Goal: Transaction & Acquisition: Purchase product/service

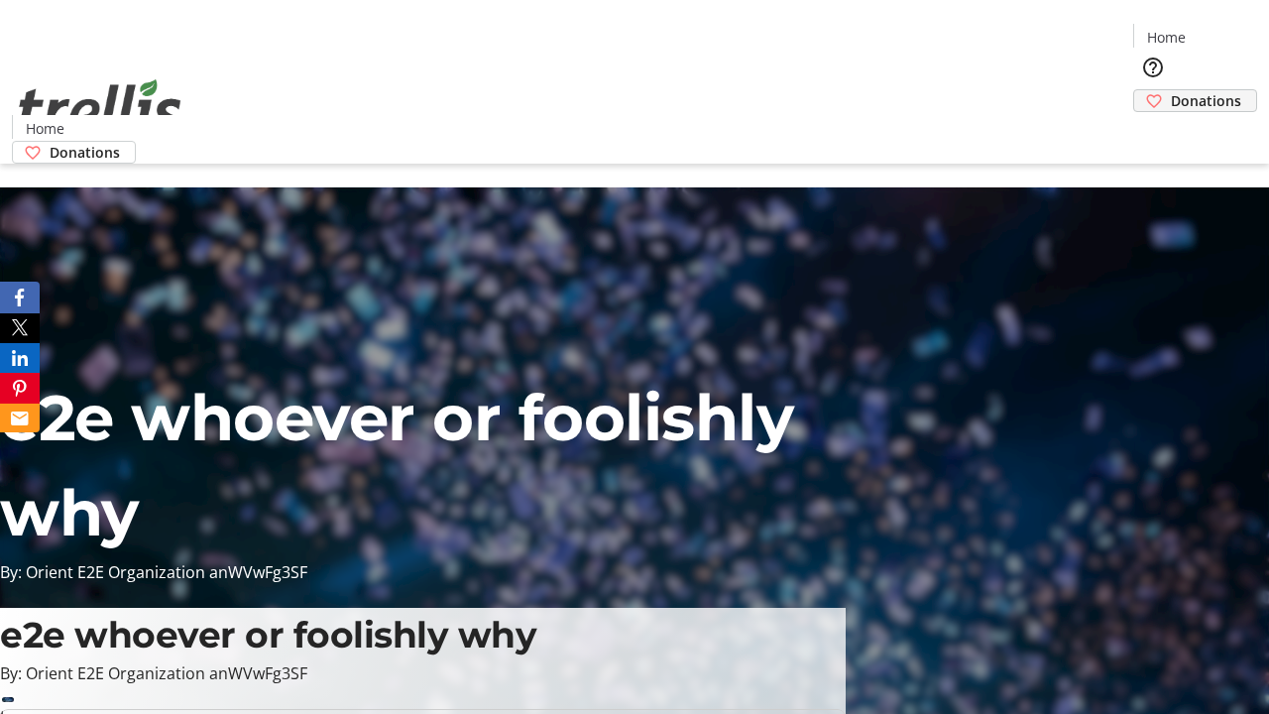
click at [1170, 90] on span "Donations" at bounding box center [1205, 100] width 70 height 21
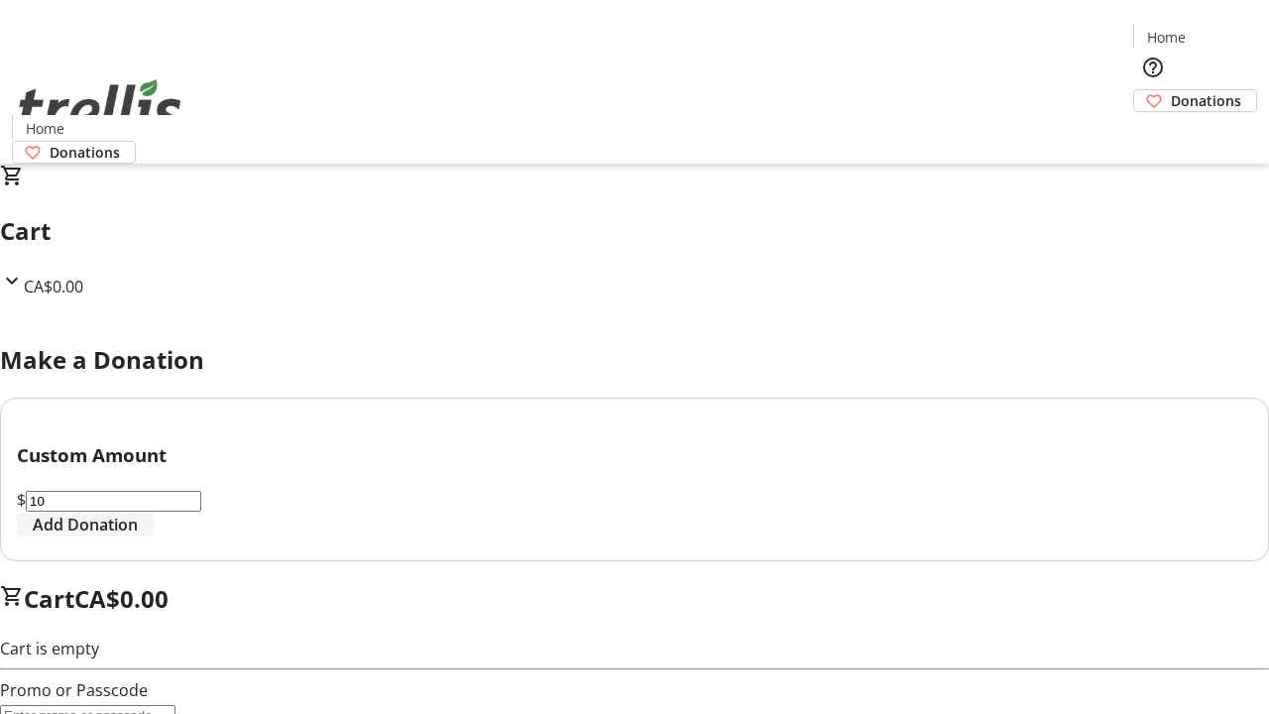
click at [138, 536] on span "Add Donation" at bounding box center [85, 524] width 105 height 24
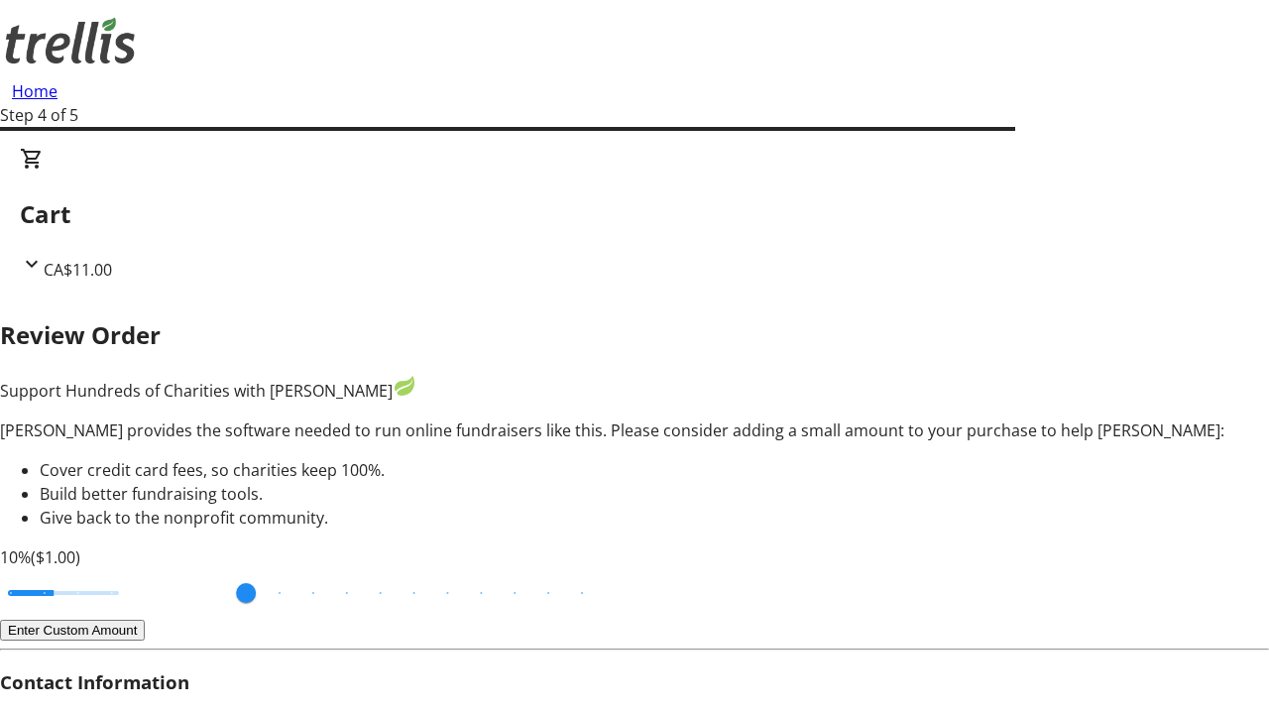
click at [145, 619] on button "Enter Custom Amount" at bounding box center [72, 629] width 145 height 21
